Goal: Find specific page/section

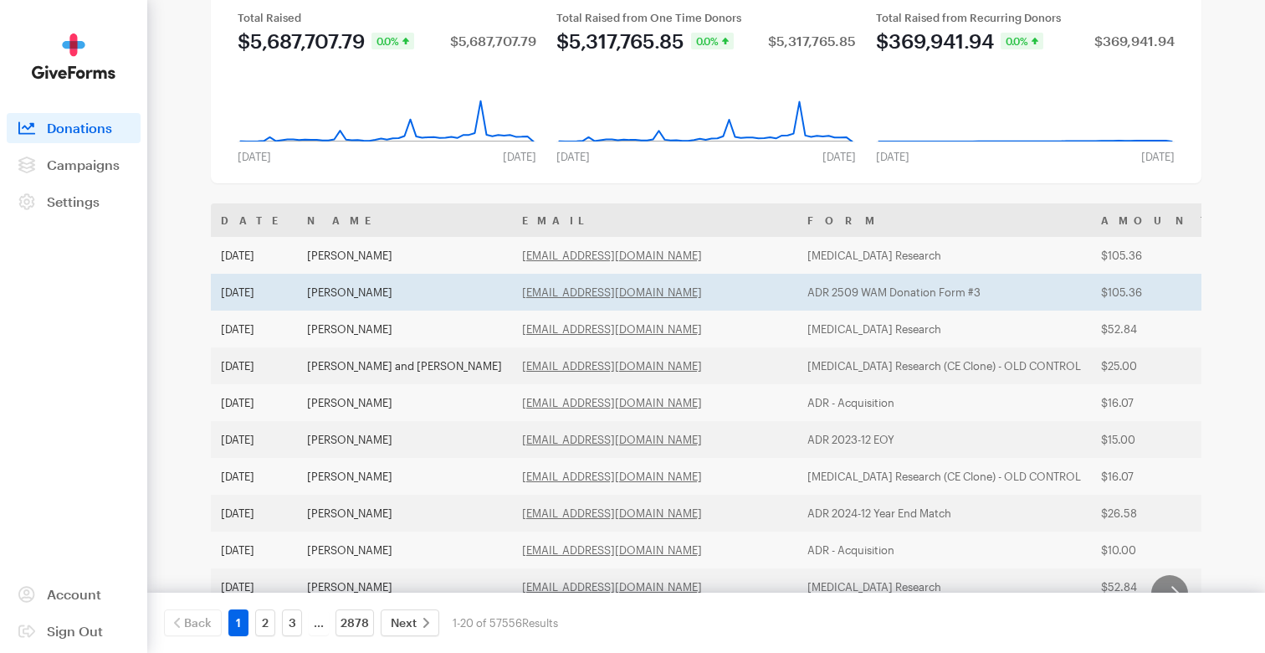
scroll to position [218, 0]
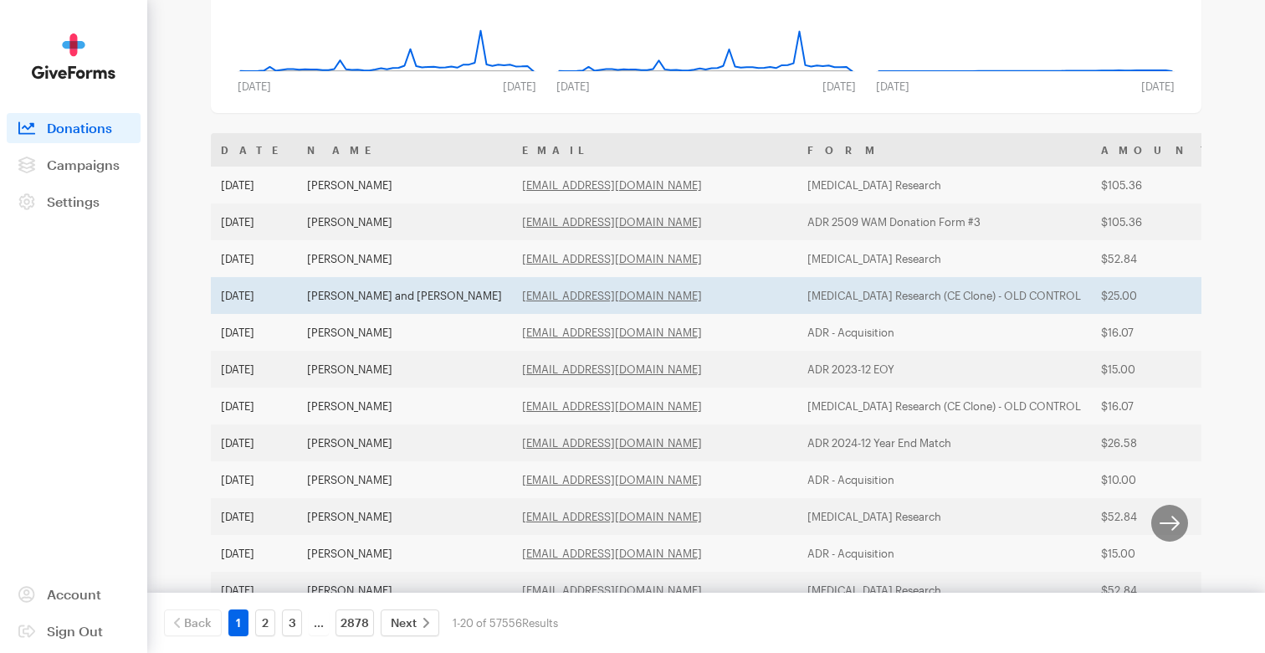
click at [572, 293] on td "njcvik@gmail.com" at bounding box center [654, 295] width 285 height 37
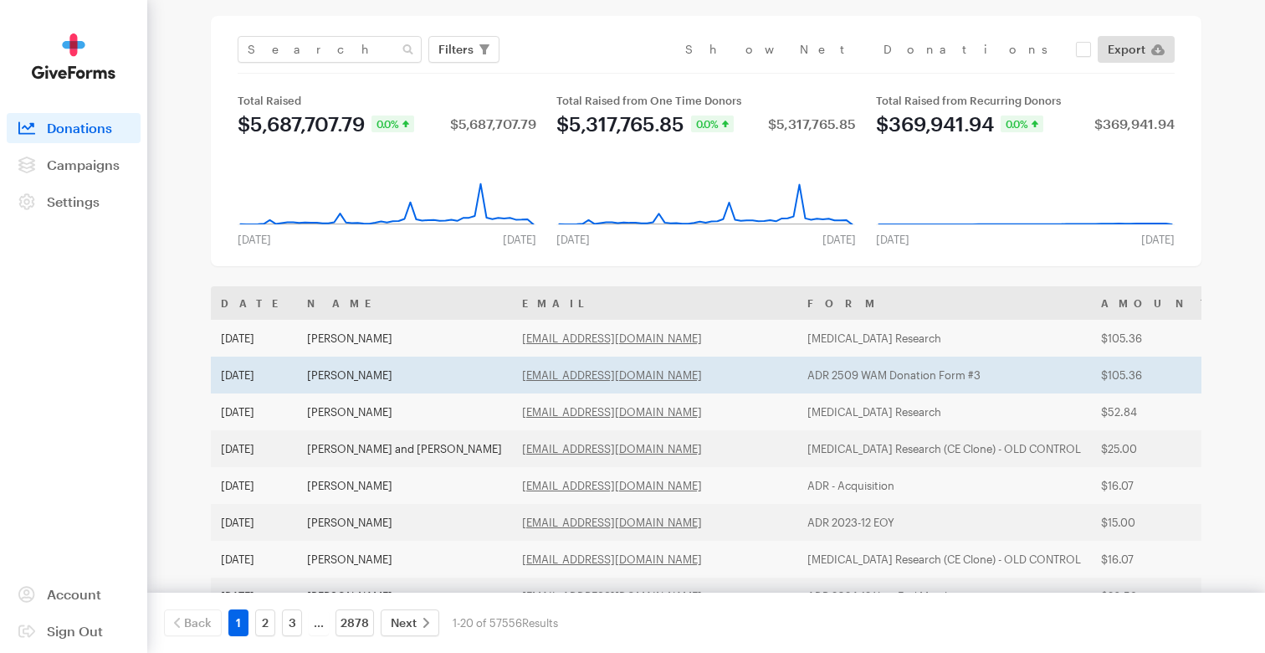
scroll to position [0, 0]
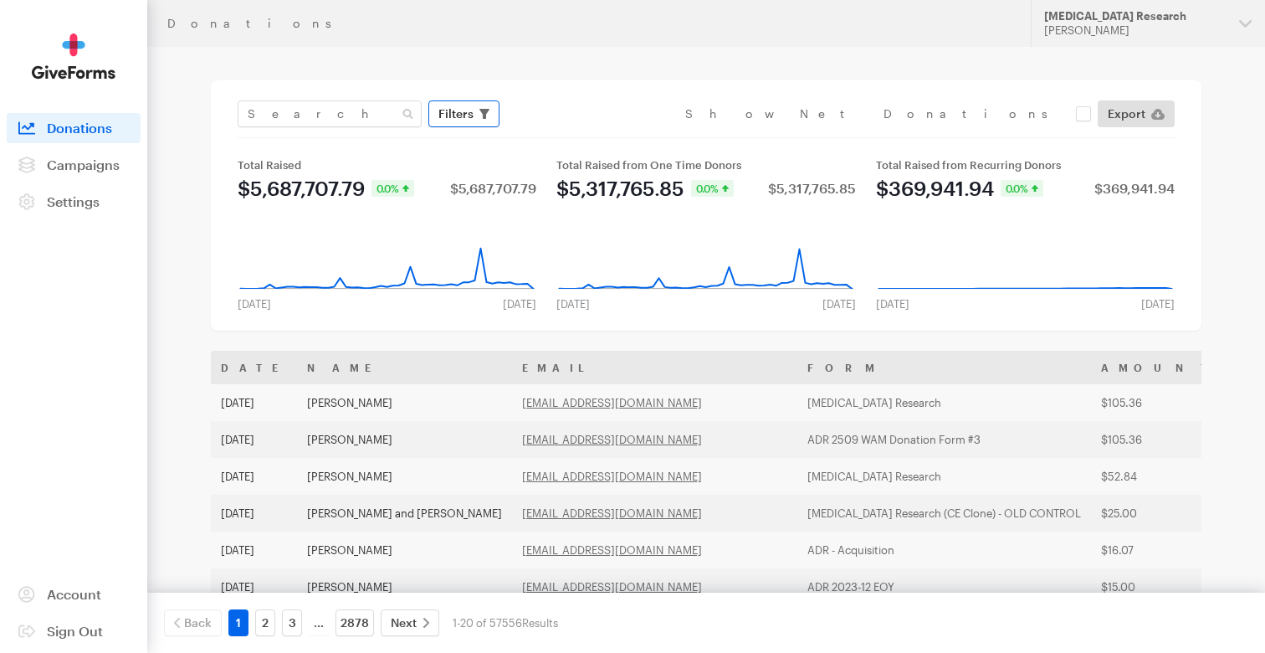
click at [457, 115] on span "Filters" at bounding box center [455, 114] width 35 height 20
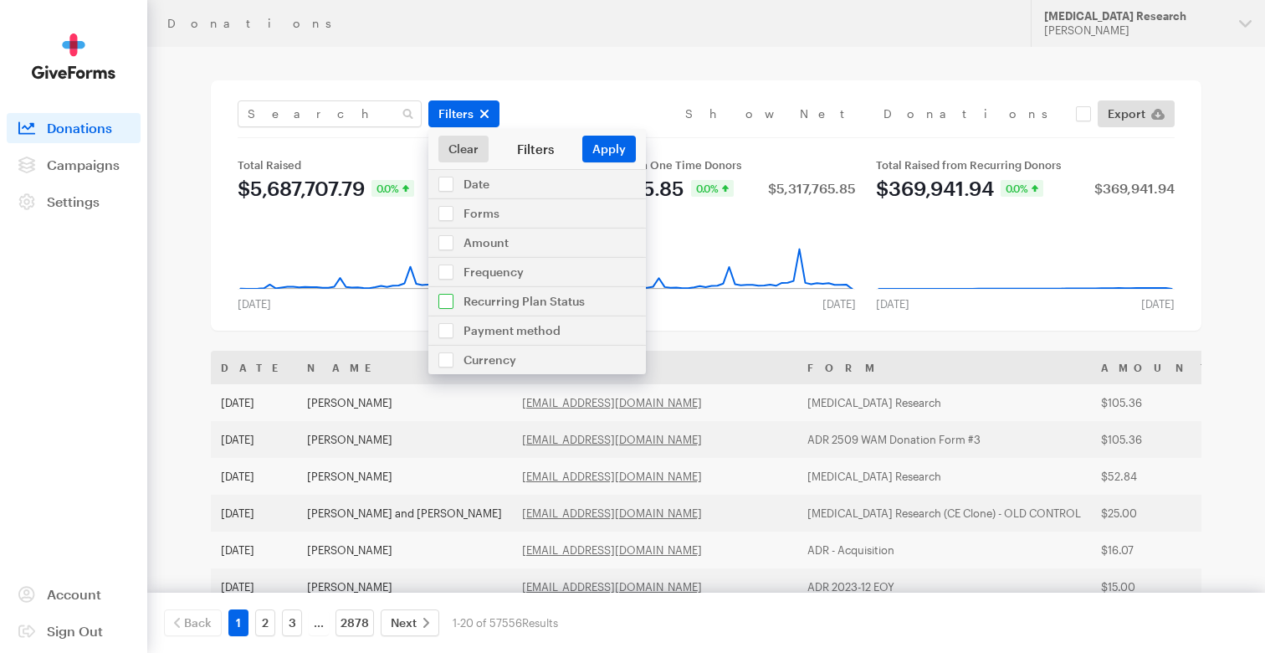
click at [491, 301] on input "checkbox" at bounding box center [537, 301] width 218 height 28
checkbox input "true"
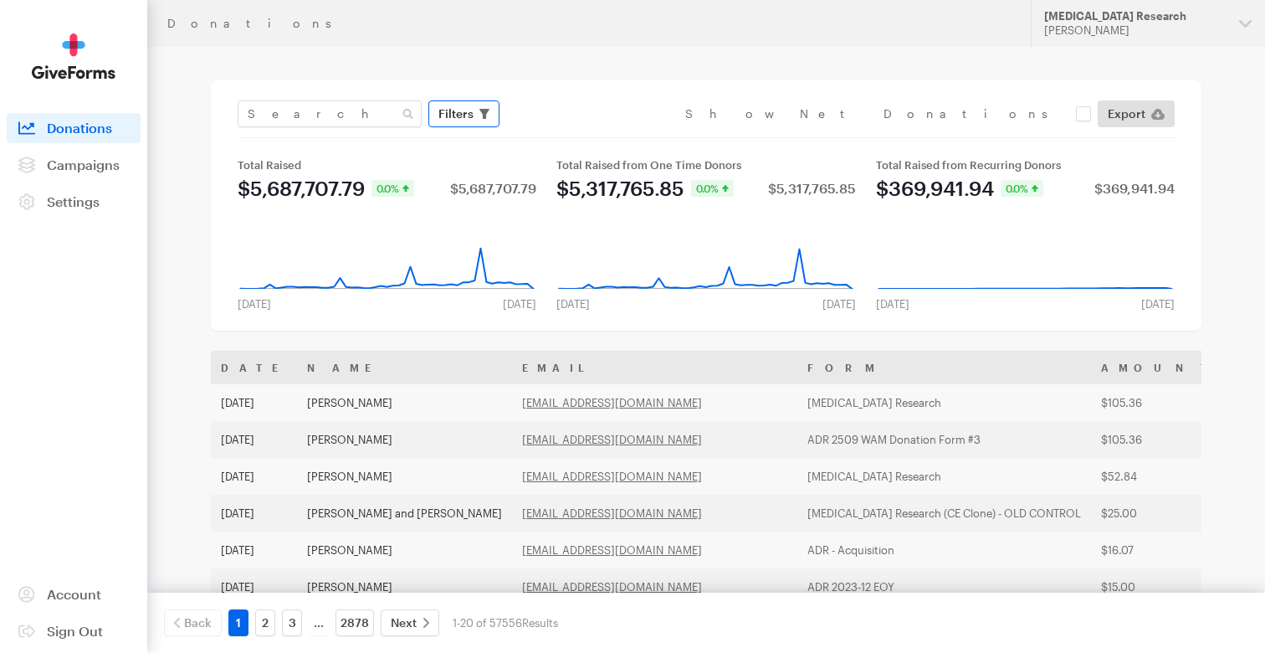
click at [467, 115] on span "Filters" at bounding box center [455, 114] width 35 height 20
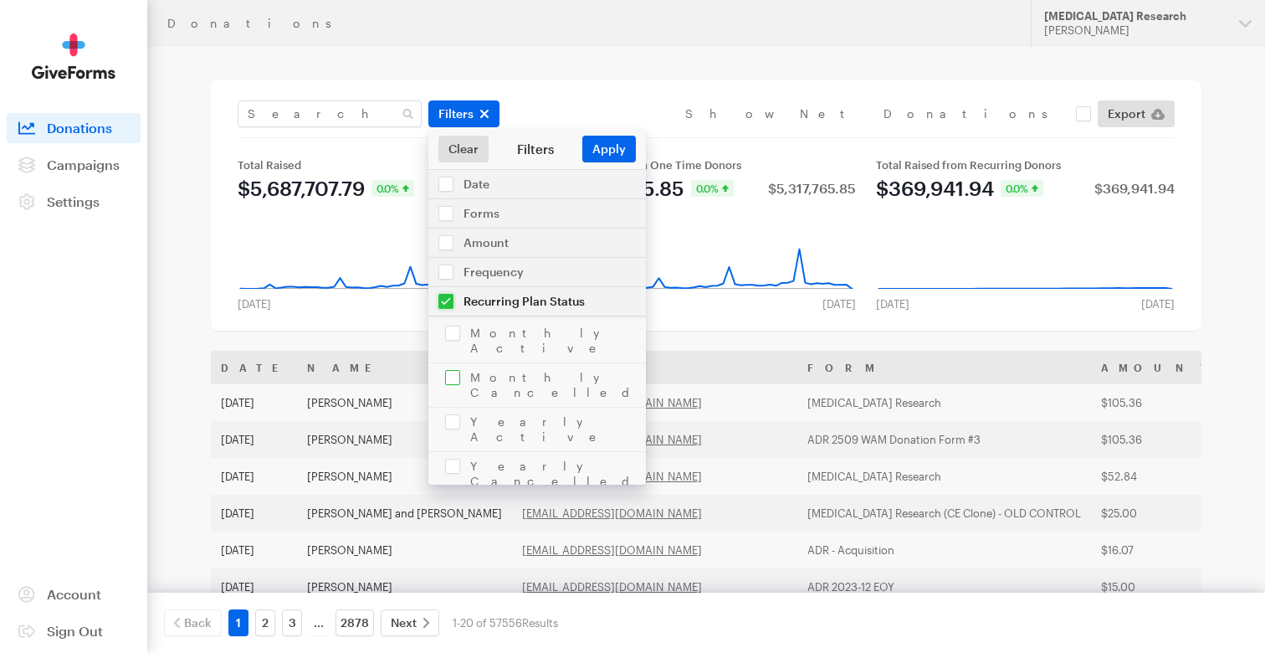
click at [511, 372] on input "checkbox" at bounding box center [537, 385] width 218 height 44
checkbox input "true"
click at [607, 146] on button "Apply" at bounding box center [609, 149] width 54 height 27
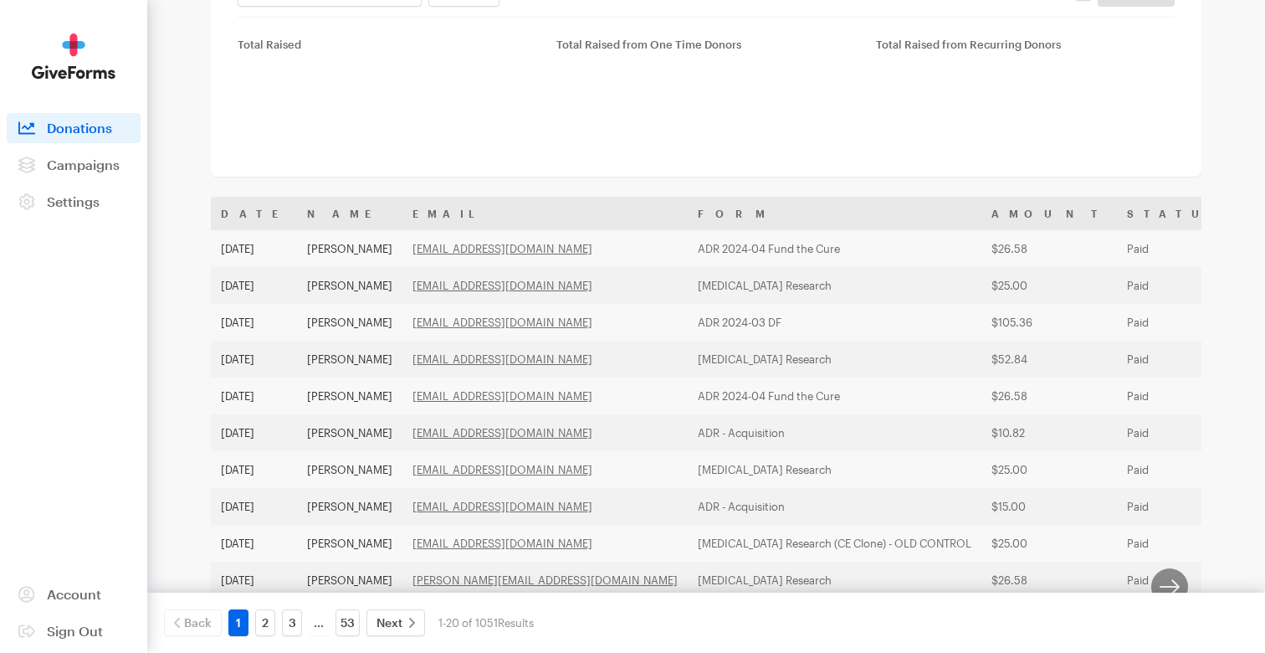
scroll to position [144, 0]
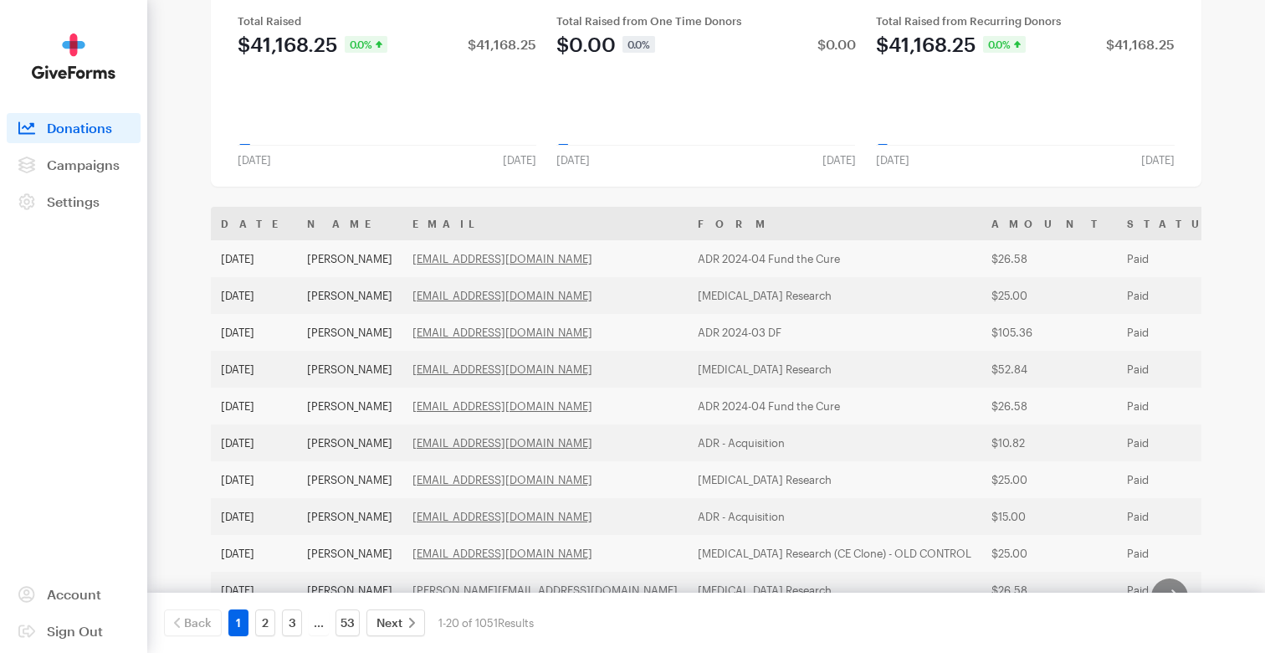
click at [765, 231] on th "Form" at bounding box center [835, 223] width 294 height 33
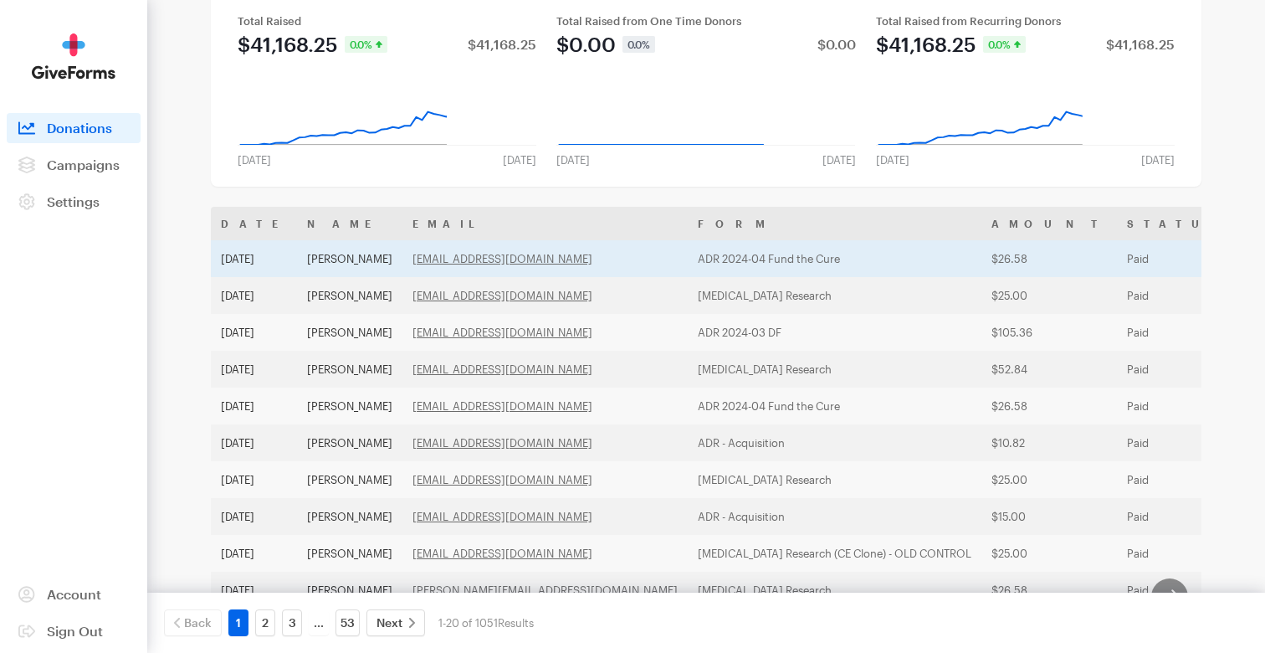
click at [755, 259] on td "ADR 2024-04 Fund the Cure" at bounding box center [835, 258] width 294 height 37
